Goal: Task Accomplishment & Management: Manage account settings

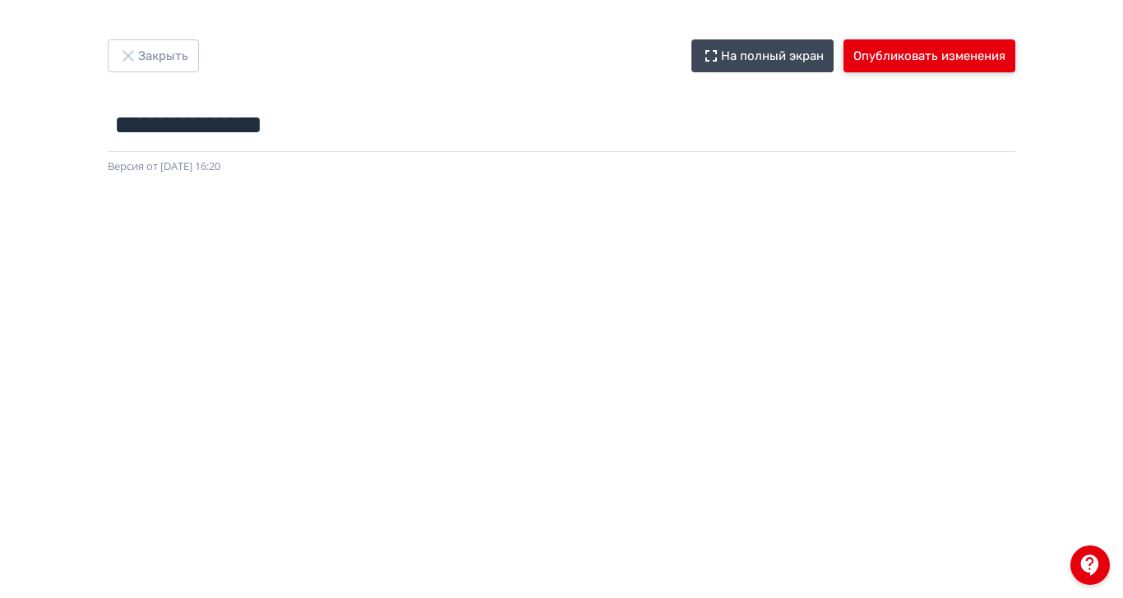
click at [1015, 55] on button "Опубликовать изменения" at bounding box center [929, 55] width 172 height 33
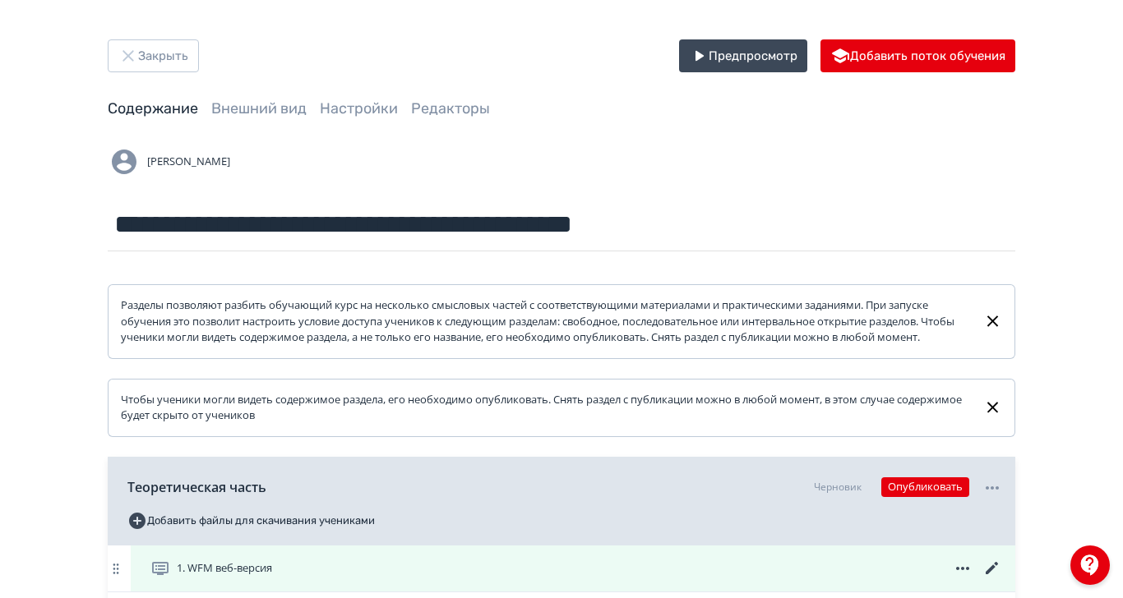
click at [462, 579] on div "1. WFM веб-версия" at bounding box center [575, 569] width 851 height 20
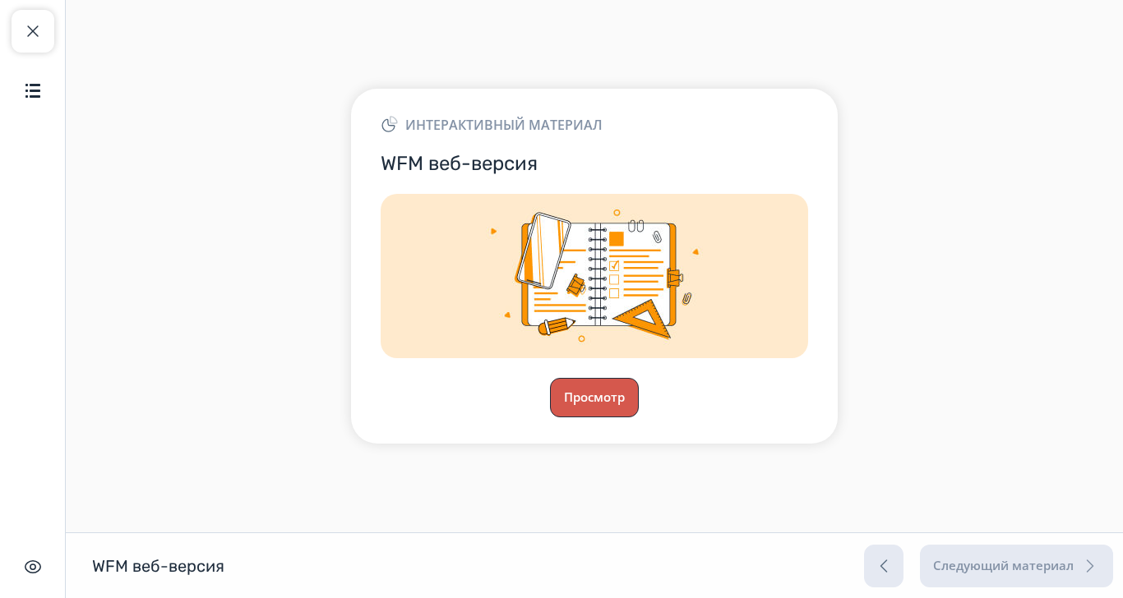
click at [639, 418] on button "Просмотр" at bounding box center [594, 397] width 89 height 39
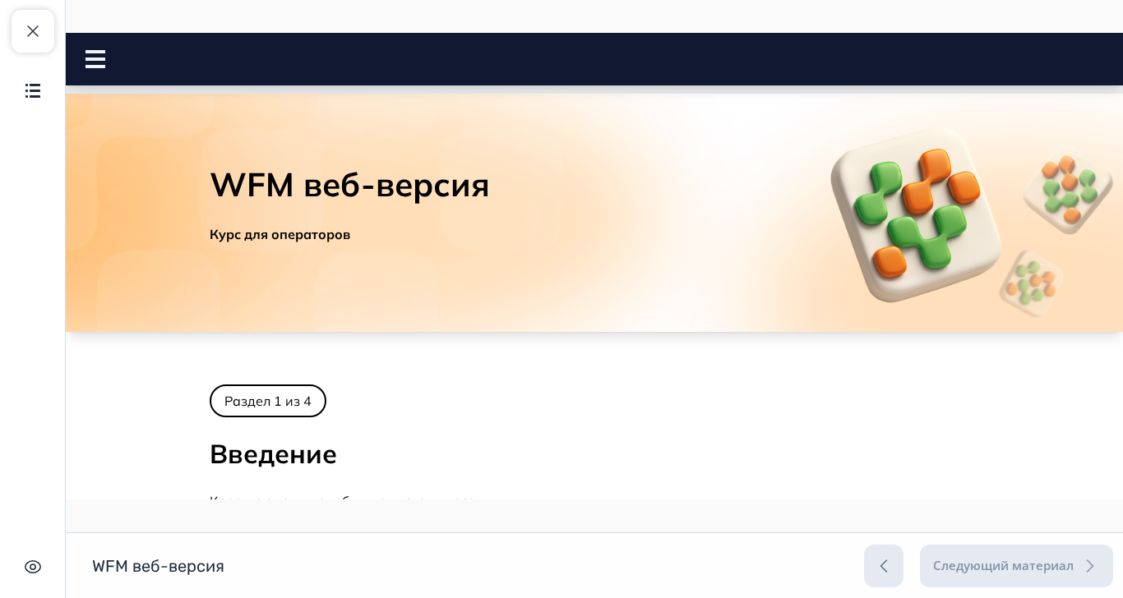
click at [92, 58] on rect at bounding box center [95, 59] width 20 height 3
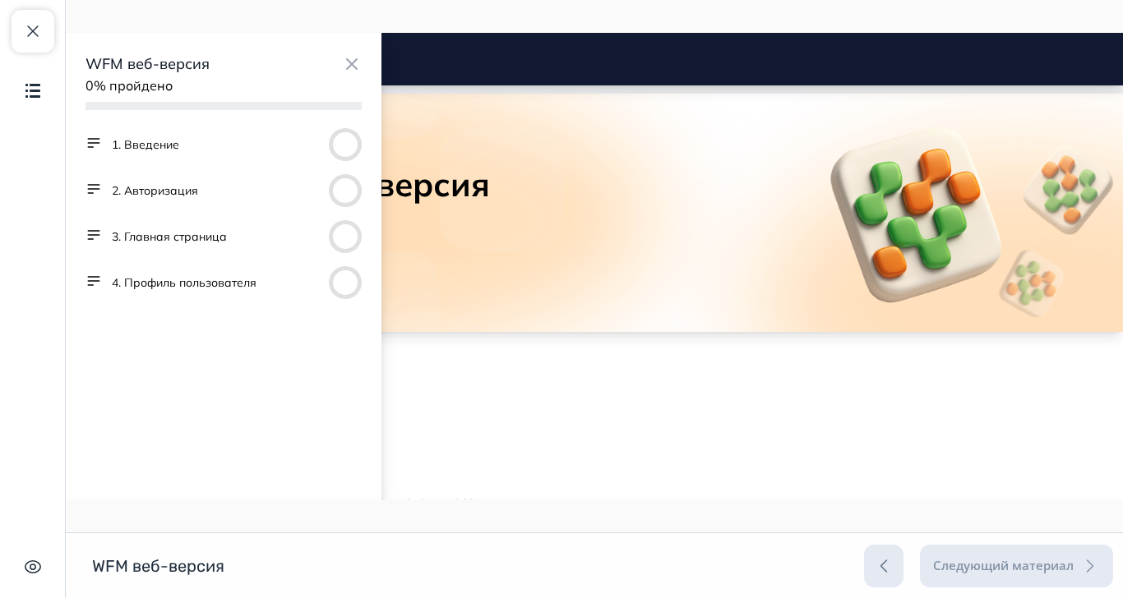
click at [190, 280] on button "4. Профиль пользователя" at bounding box center [184, 283] width 145 height 16
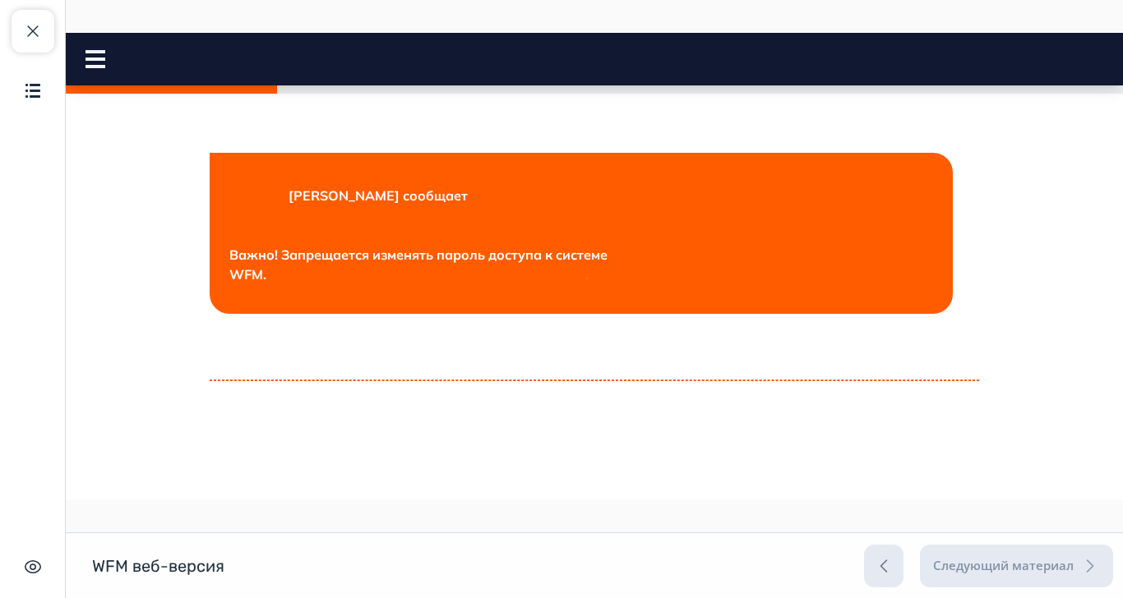
scroll to position [793, 0]
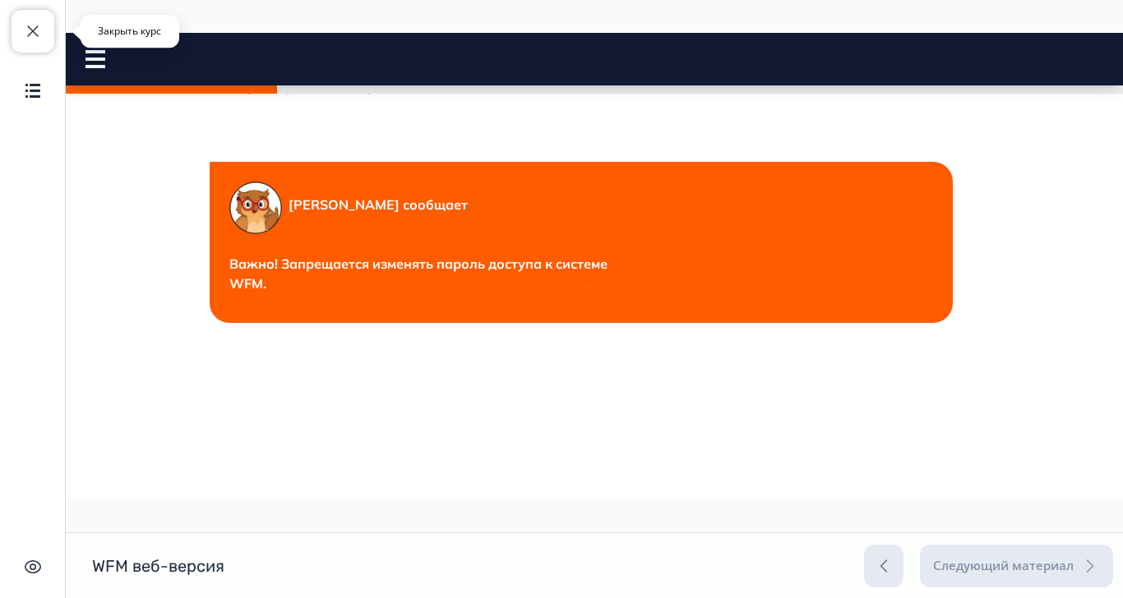
drag, startPoint x: 30, startPoint y: 31, endPoint x: 15, endPoint y: 27, distance: 16.1
click at [30, 31] on span "button" at bounding box center [33, 31] width 20 height 20
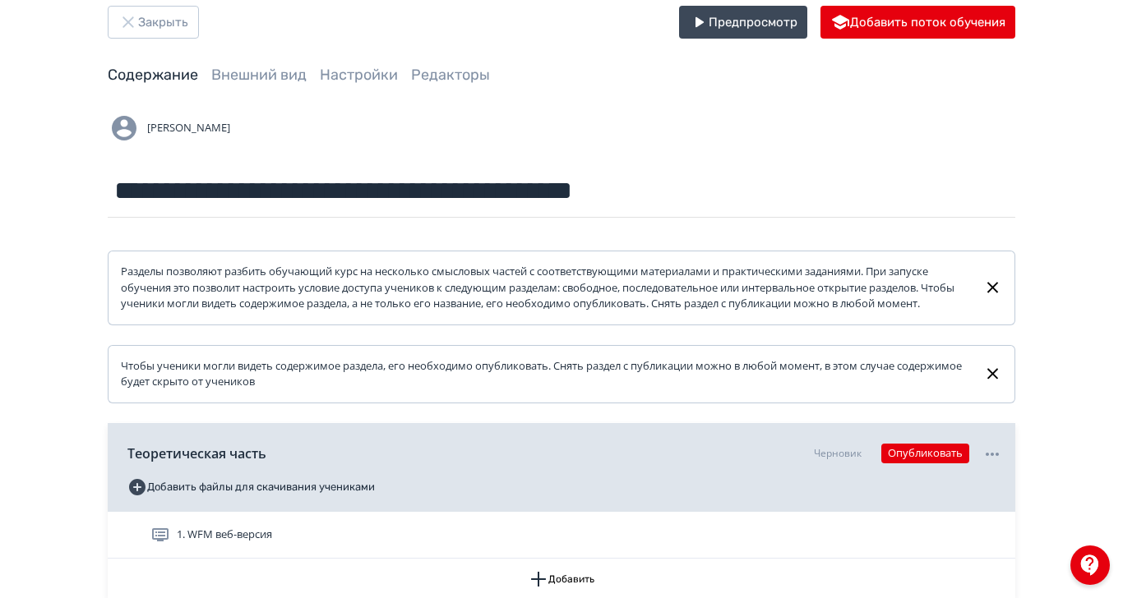
scroll to position [86, 0]
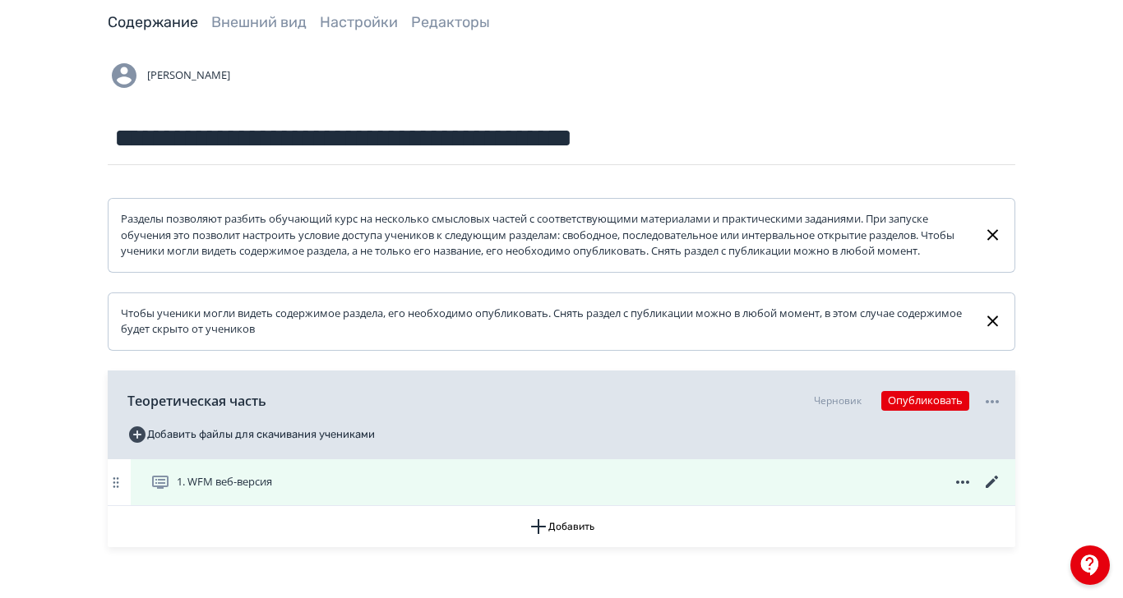
click at [998, 488] on icon at bounding box center [991, 482] width 12 height 12
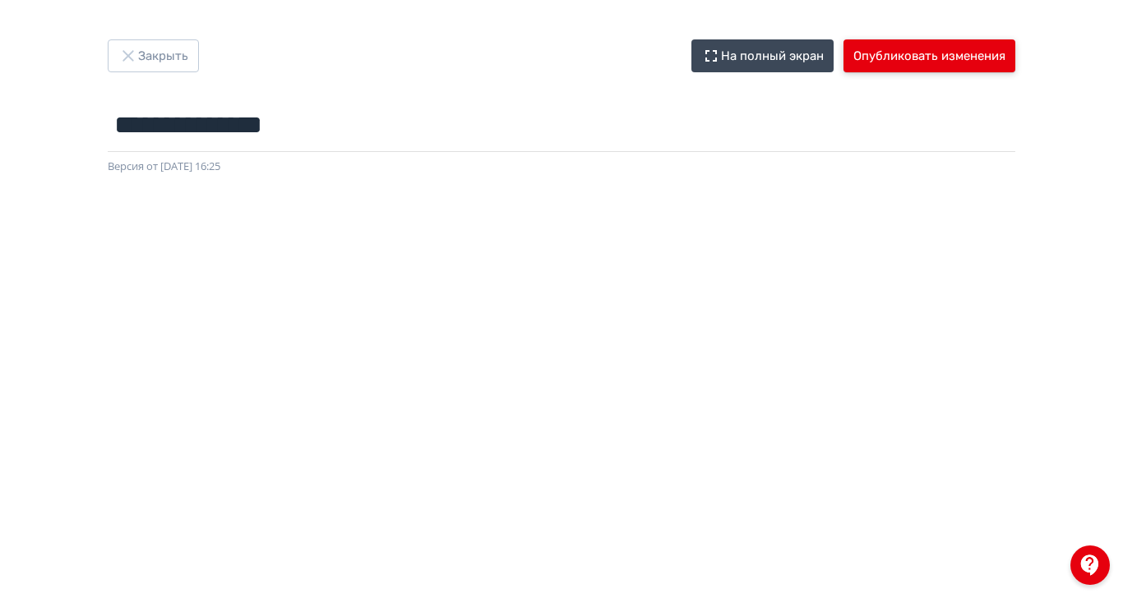
click at [1015, 50] on button "Опубликовать изменения" at bounding box center [929, 55] width 172 height 33
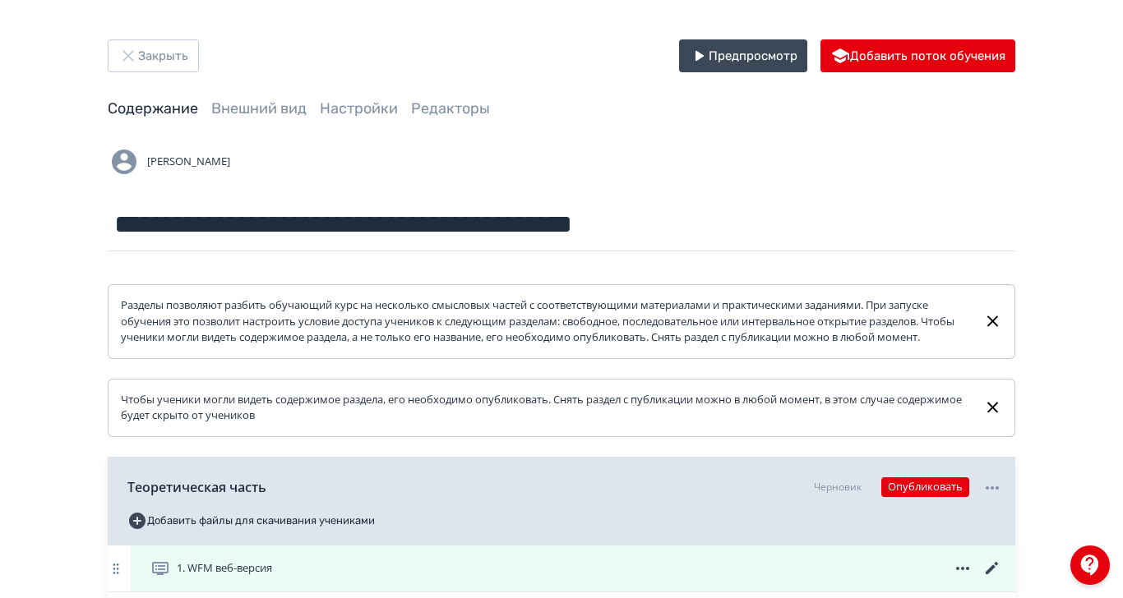
click at [684, 575] on div "1. WFM веб-версия" at bounding box center [575, 569] width 851 height 20
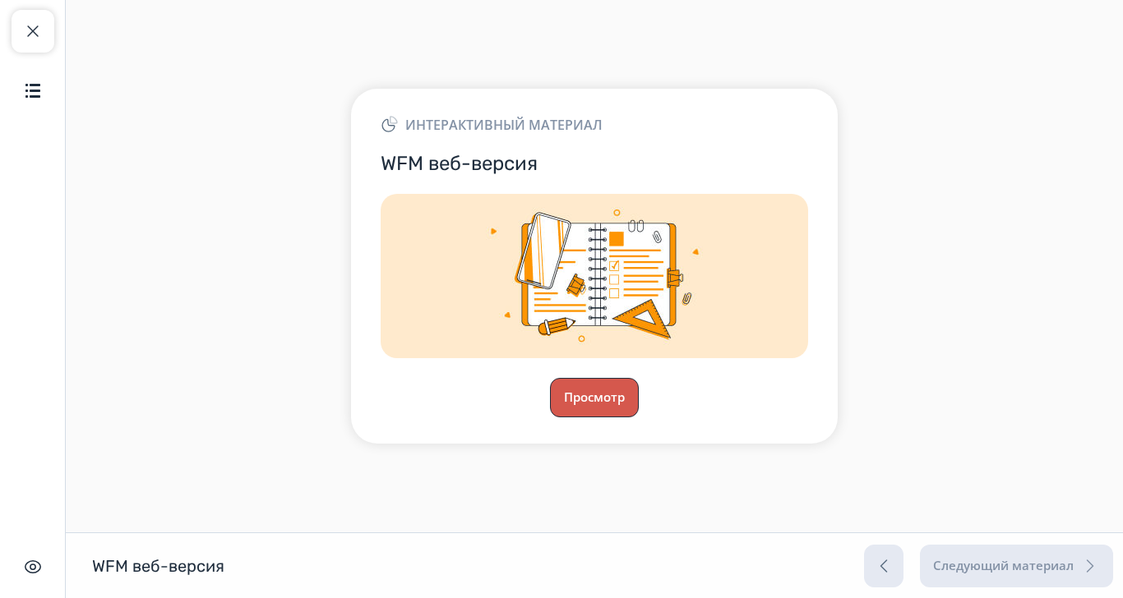
click at [639, 418] on button "Просмотр" at bounding box center [594, 397] width 89 height 39
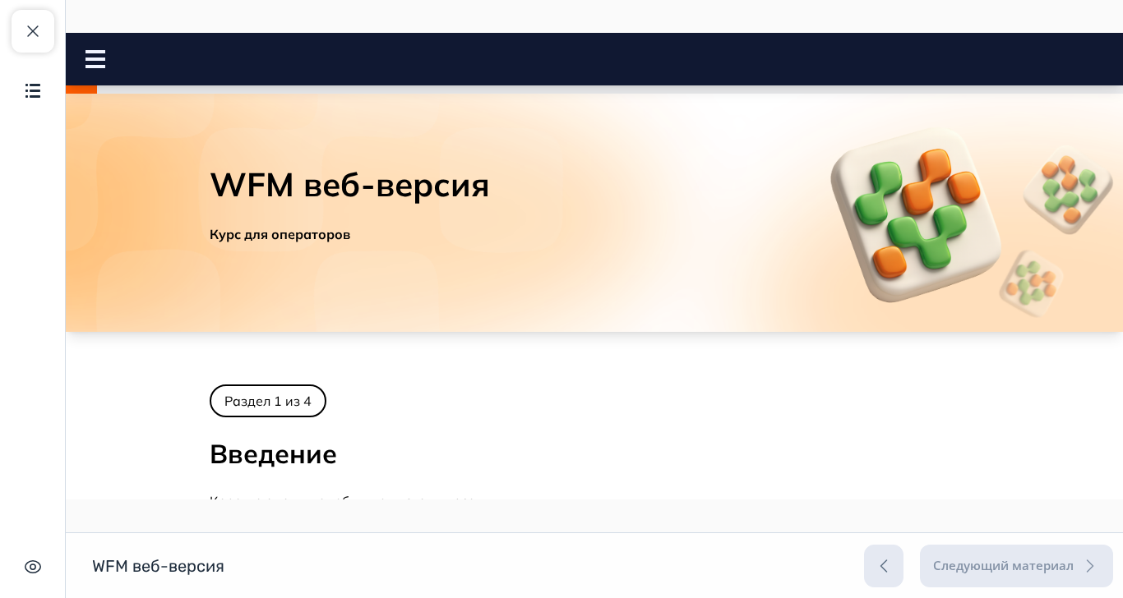
click at [99, 67] on rect at bounding box center [95, 66] width 20 height 3
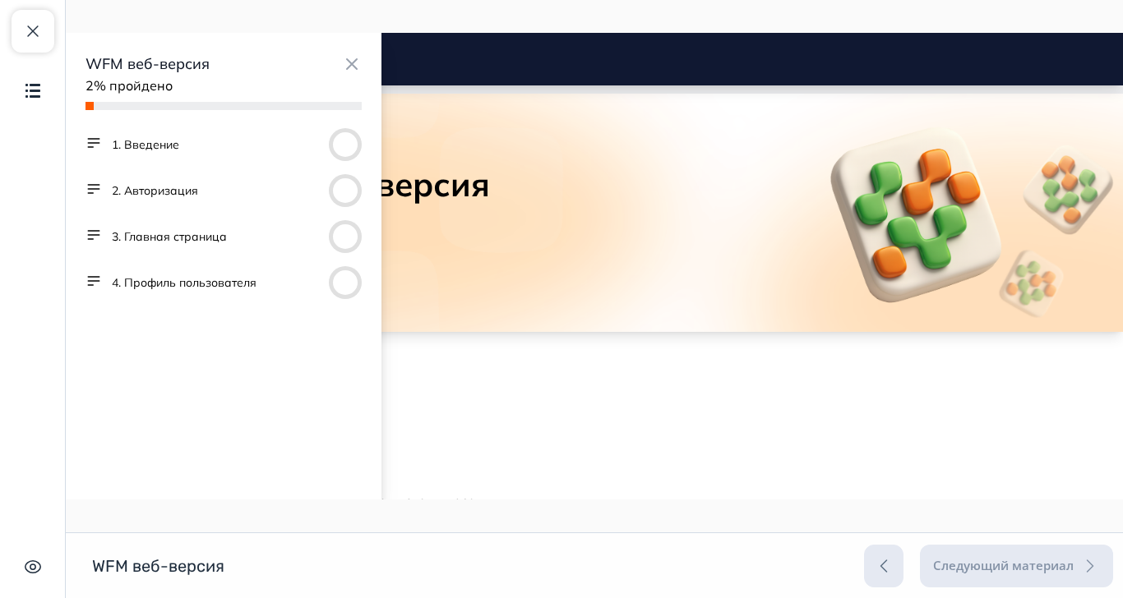
click at [228, 275] on button "4. Профиль пользователя" at bounding box center [184, 283] width 145 height 16
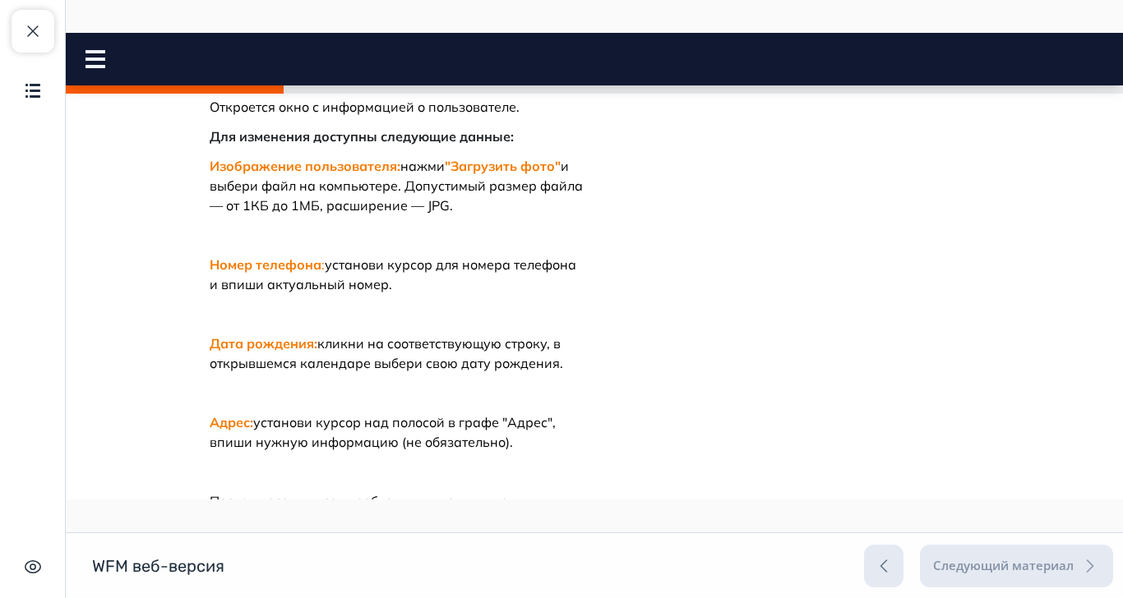
scroll to position [145, 0]
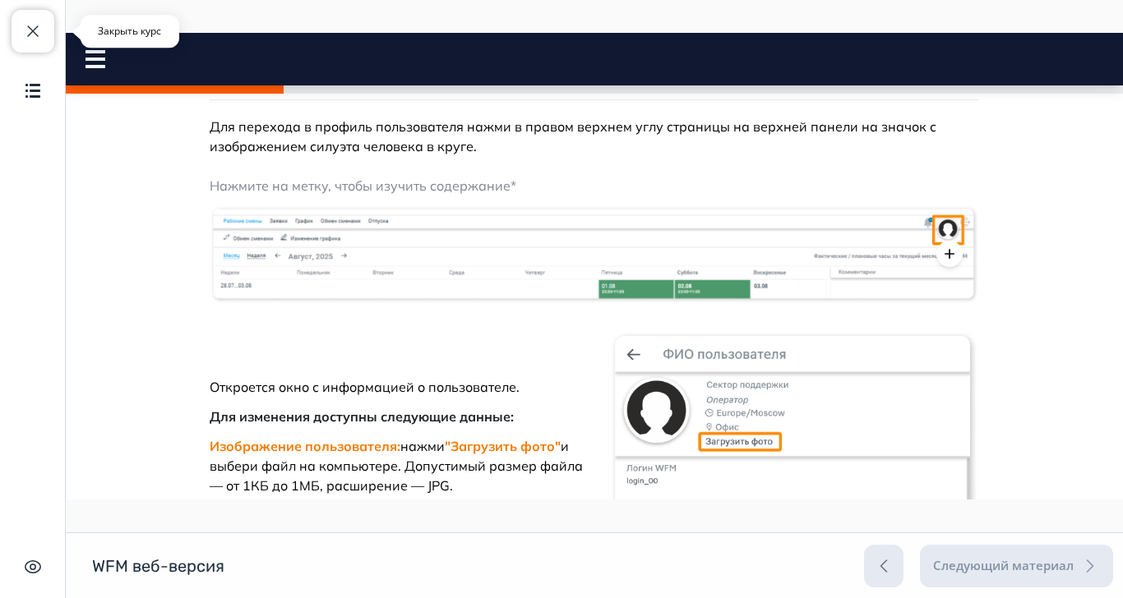
click at [30, 35] on span "button" at bounding box center [33, 31] width 20 height 20
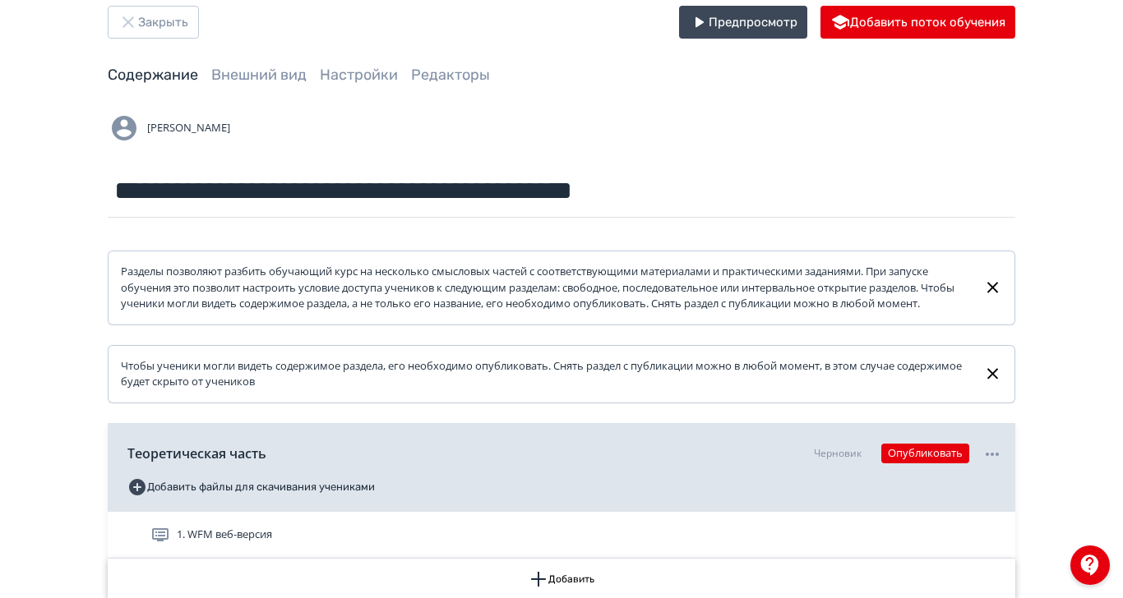
scroll to position [86, 0]
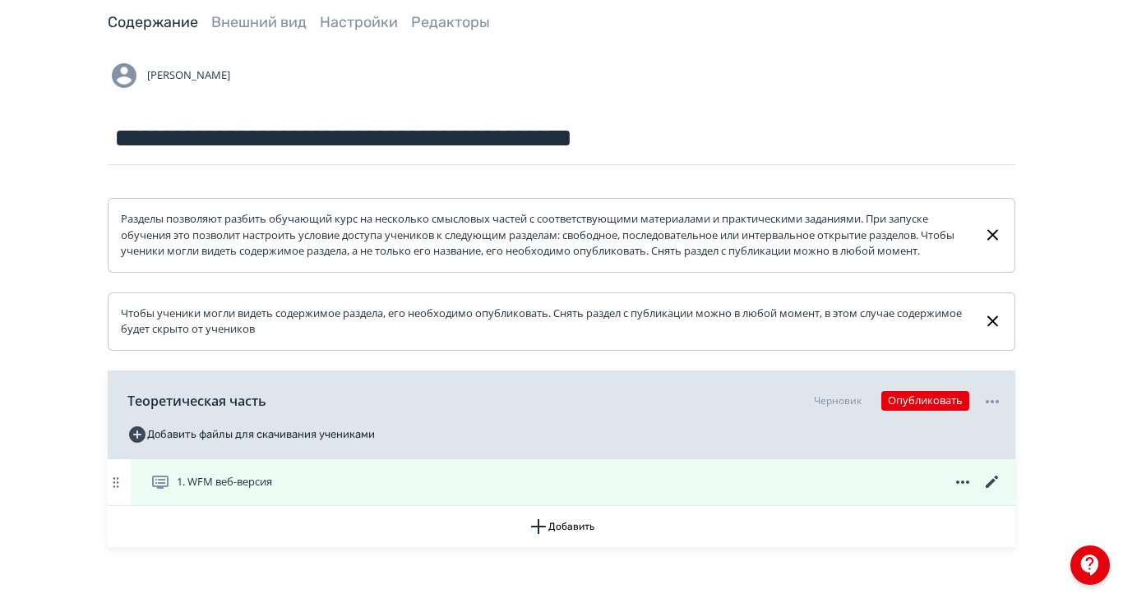
click at [1002, 492] on icon at bounding box center [992, 483] width 20 height 20
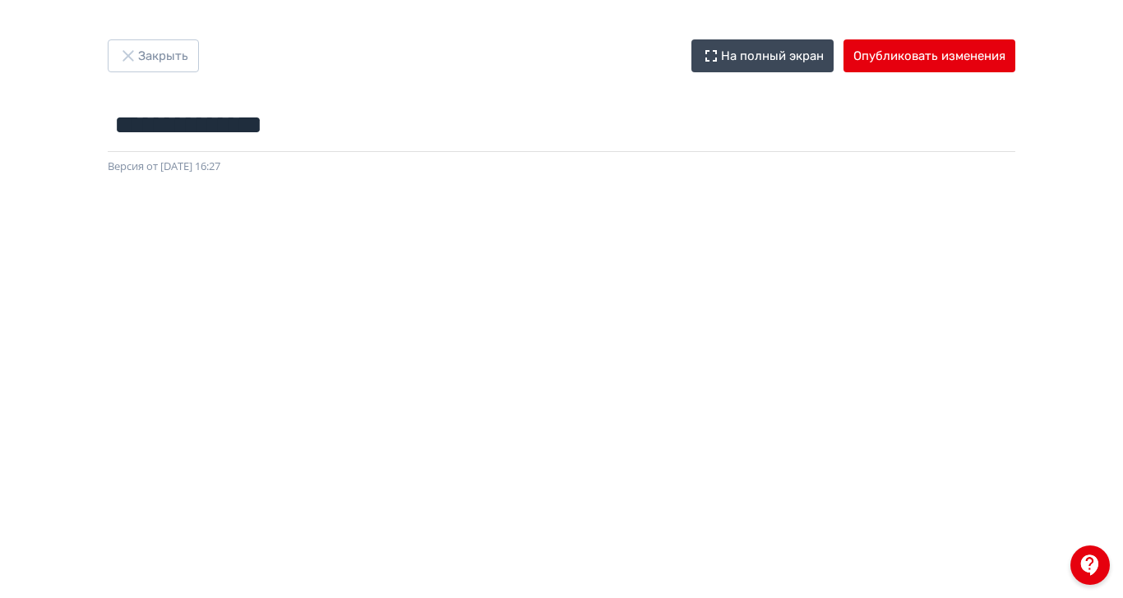
scroll to position [109, 0]
